Goal: Transaction & Acquisition: Purchase product/service

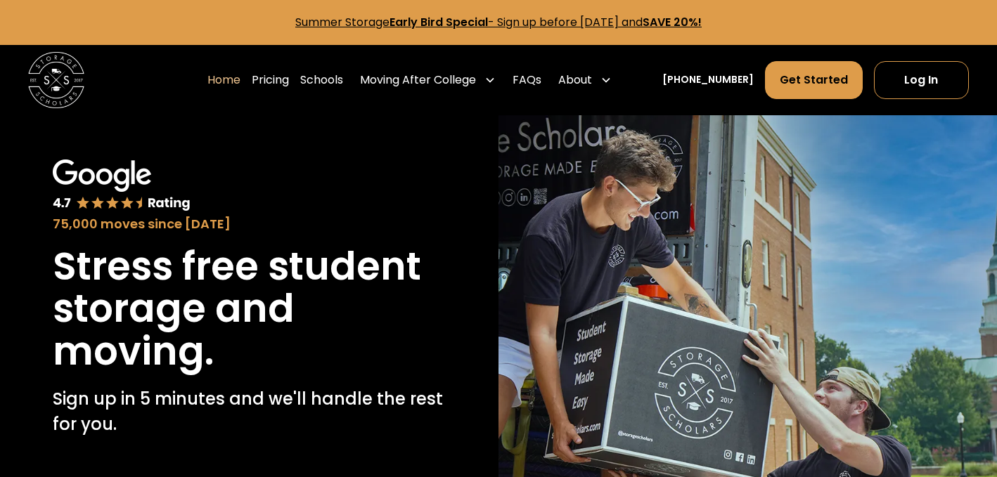
click at [572, 20] on link "Summer Storage Early Bird Special - Sign up before October 1st, 2025 and SAVE 2…" at bounding box center [498, 22] width 406 height 16
click at [289, 84] on link "Pricing" at bounding box center [270, 79] width 37 height 39
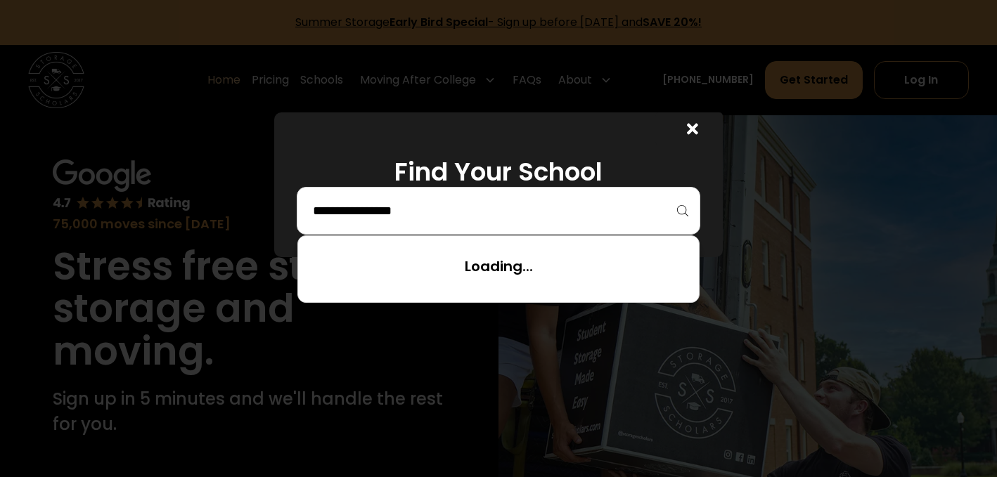
click at [427, 217] on input "search" at bounding box center [498, 211] width 374 height 24
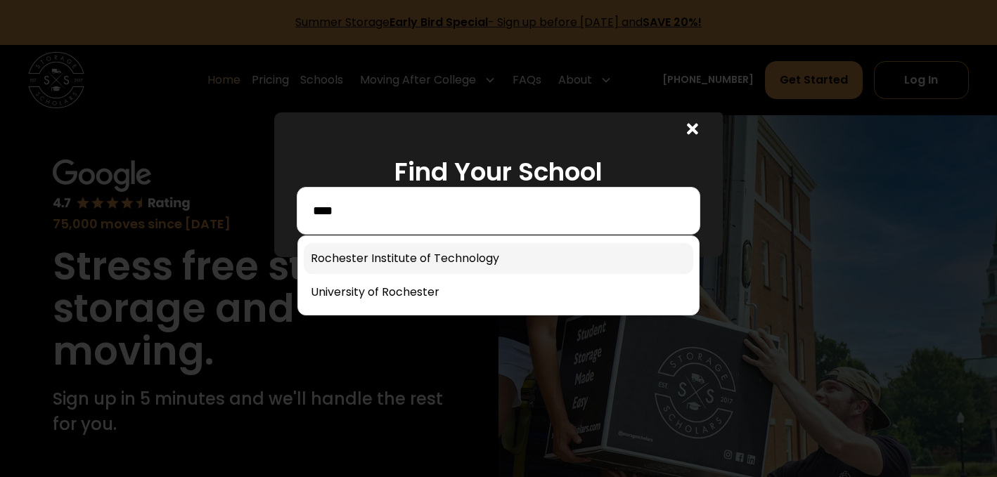
type input "****"
click at [437, 267] on link at bounding box center [498, 258] width 389 height 31
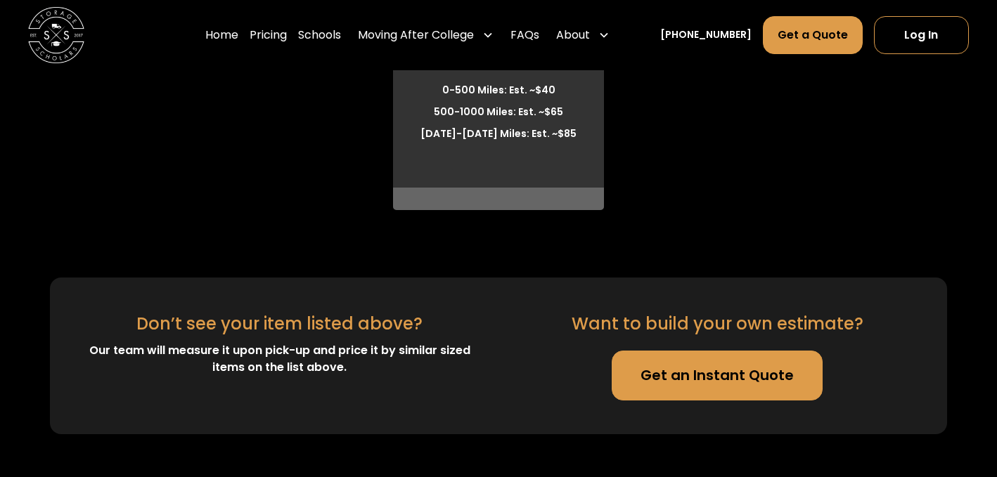
scroll to position [4278, 0]
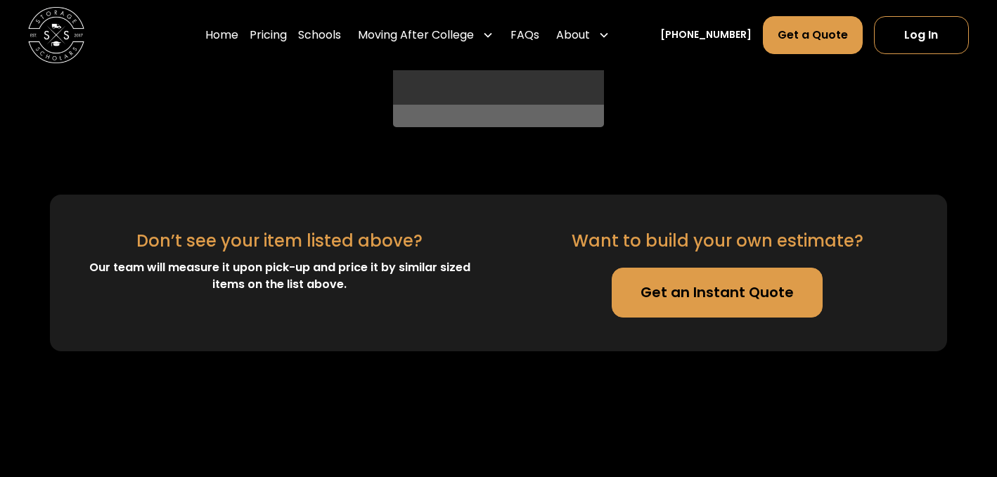
click at [686, 318] on link "Get an Instant Quote" at bounding box center [717, 293] width 211 height 51
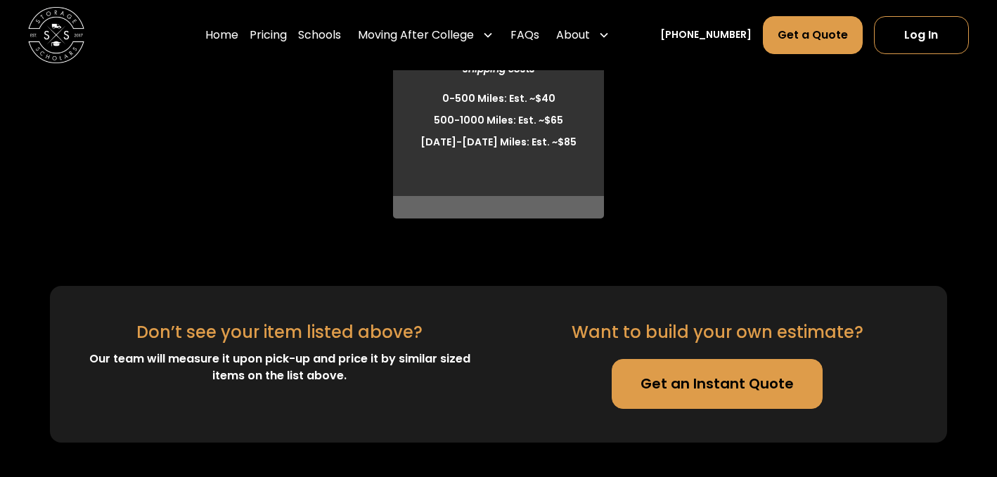
scroll to position [4031, 0]
